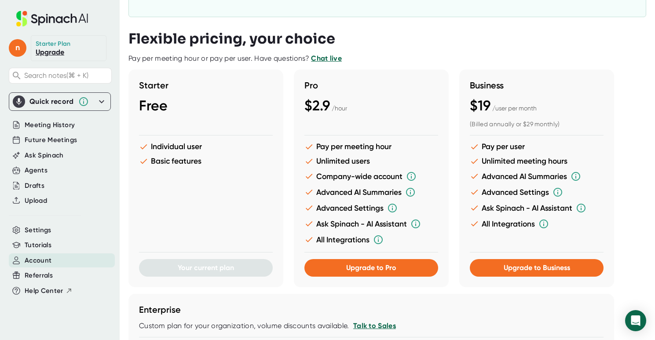
scroll to position [162, 0]
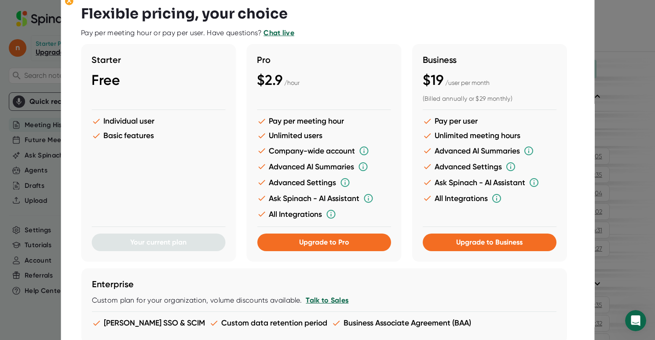
scroll to position [293, 0]
click at [313, 242] on span "Upgrade to Pro" at bounding box center [324, 242] width 50 height 8
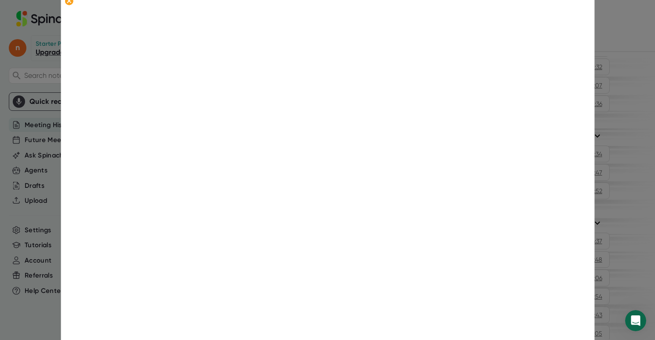
scroll to position [0, 0]
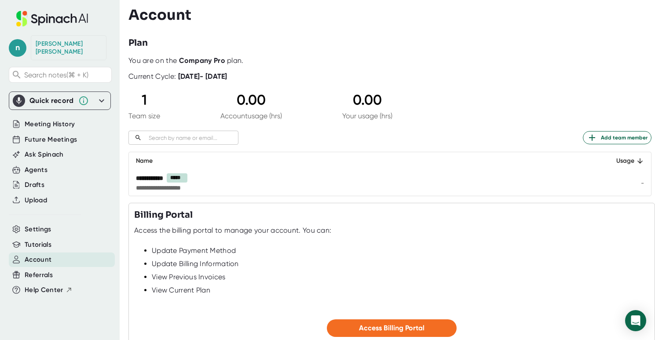
click at [44, 255] on span "Account" at bounding box center [38, 260] width 27 height 10
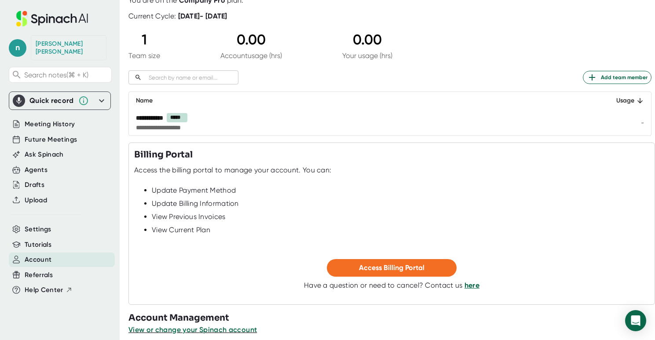
scroll to position [69, 0]
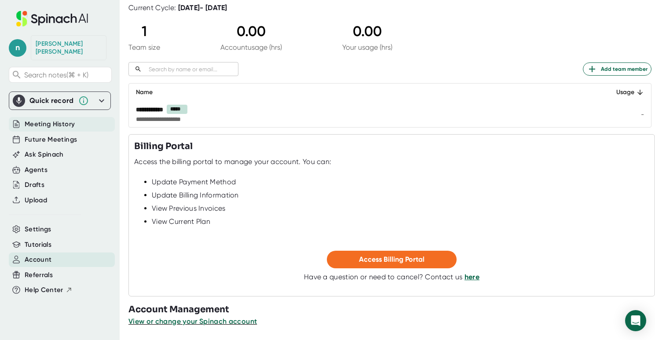
click at [62, 119] on span "Meeting History" at bounding box center [50, 124] width 50 height 10
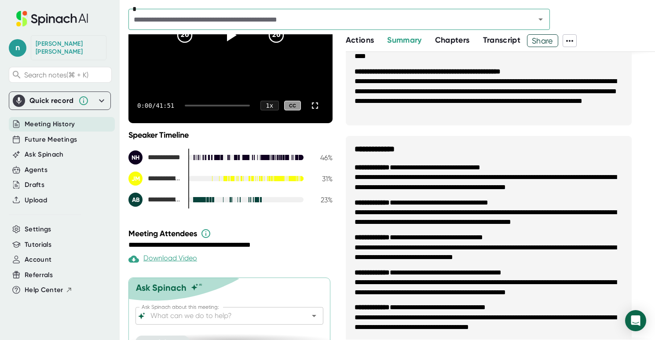
scroll to position [150, 0]
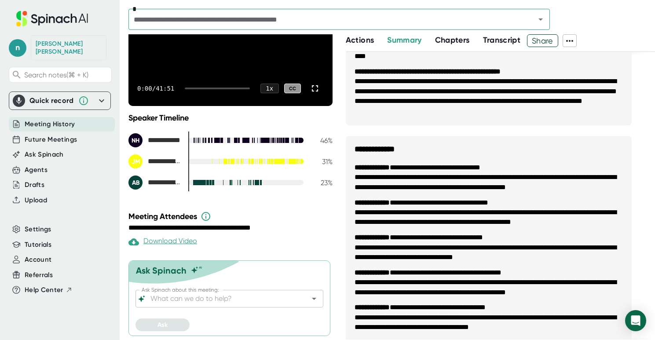
click at [183, 242] on div "Download Video" at bounding box center [162, 242] width 69 height 11
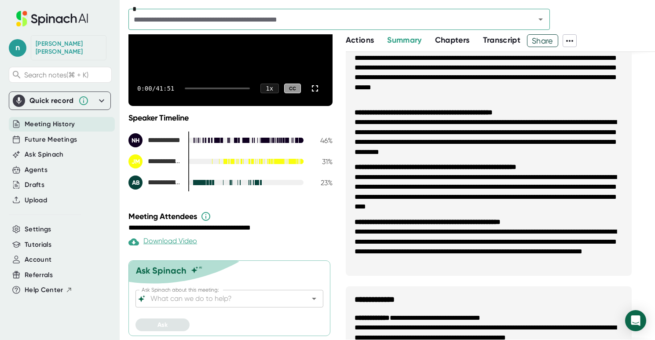
scroll to position [0, 0]
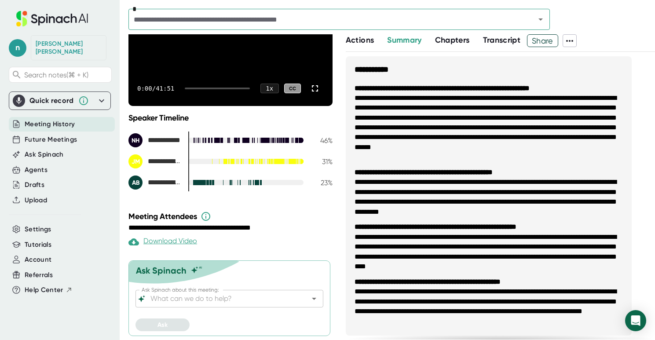
click at [572, 40] on icon at bounding box center [569, 41] width 7 height 2
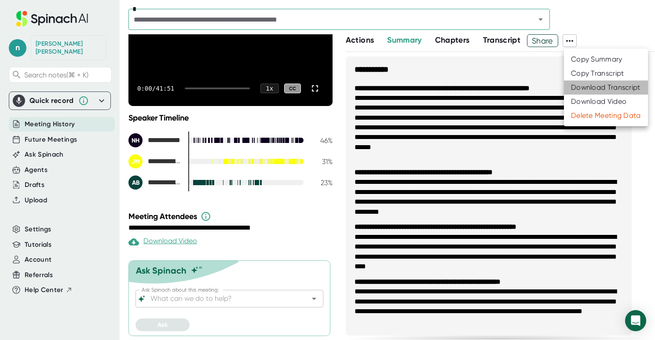
click at [586, 88] on div "Download Transcript" at bounding box center [606, 87] width 70 height 9
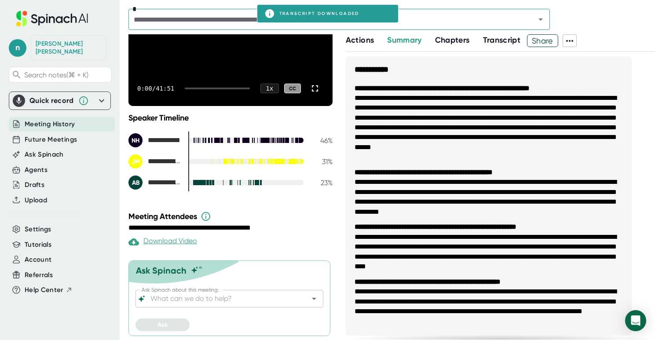
click at [168, 242] on div "Download Video" at bounding box center [162, 242] width 69 height 11
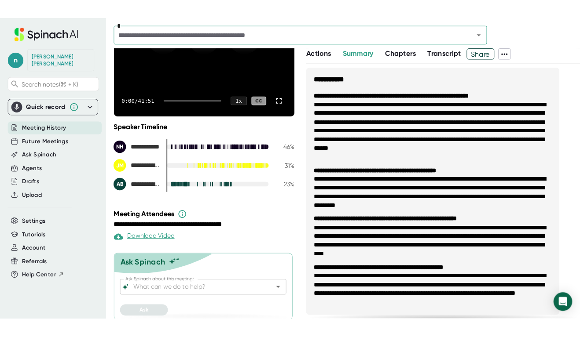
scroll to position [150, 0]
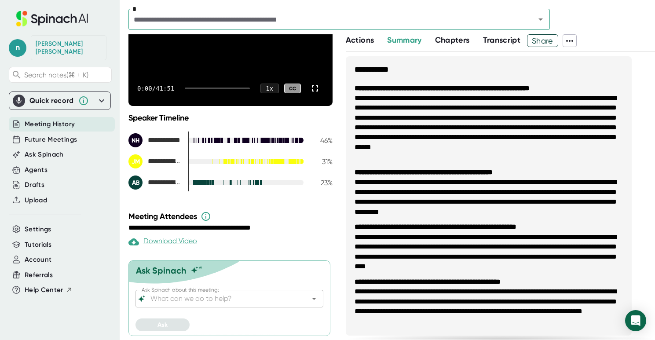
click at [571, 40] on icon at bounding box center [569, 41] width 11 height 11
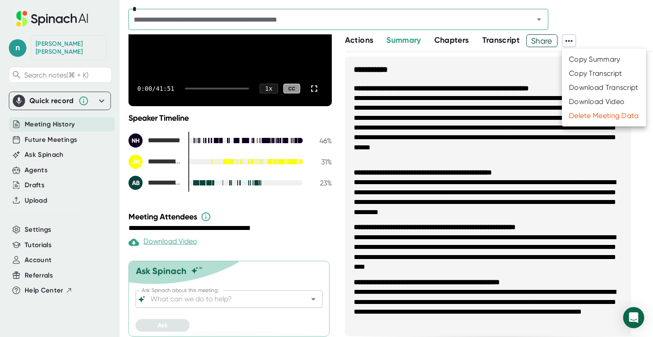
click at [612, 5] on div at bounding box center [326, 168] width 653 height 337
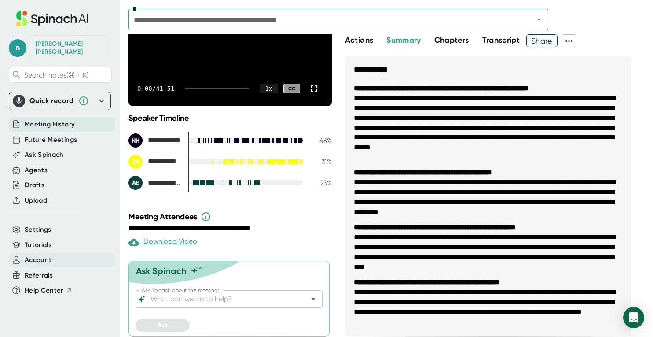
click at [37, 255] on span "Account" at bounding box center [38, 260] width 27 height 10
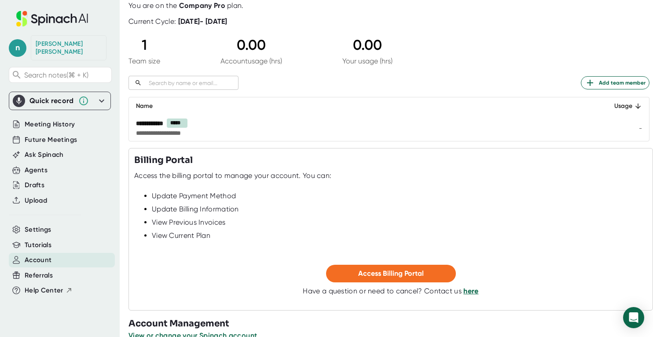
scroll to position [73, 0]
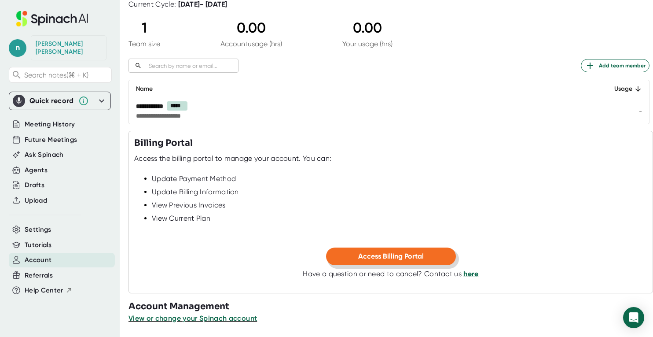
click at [363, 253] on span "Access Billing Portal" at bounding box center [391, 256] width 66 height 8
click at [51, 135] on span "Future Meetings" at bounding box center [51, 140] width 52 height 10
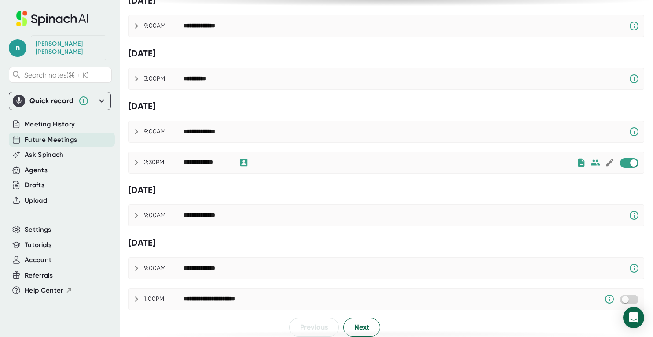
scroll to position [608, 0]
